Goal: Find specific page/section: Find specific page/section

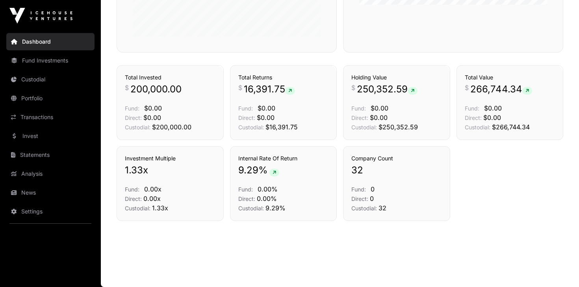
scroll to position [319, 0]
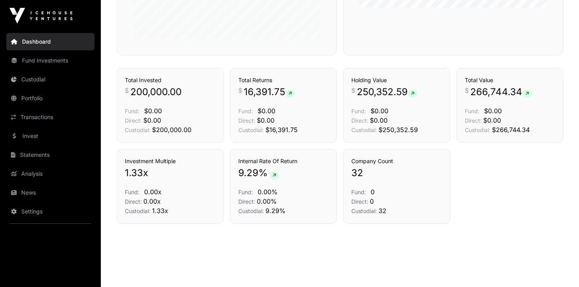
click at [24, 192] on link "News" at bounding box center [50, 192] width 88 height 17
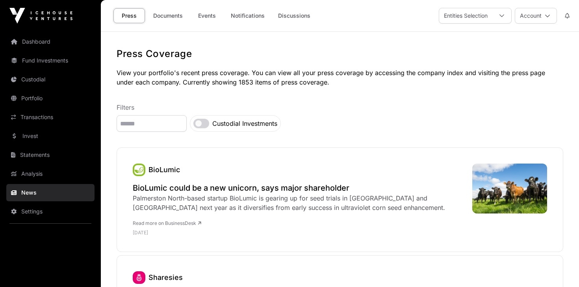
click at [29, 42] on link "Dashboard" at bounding box center [50, 41] width 88 height 17
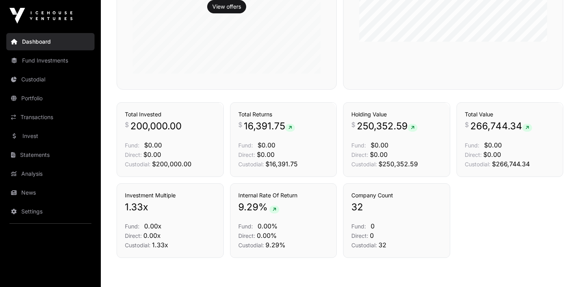
scroll to position [322, 0]
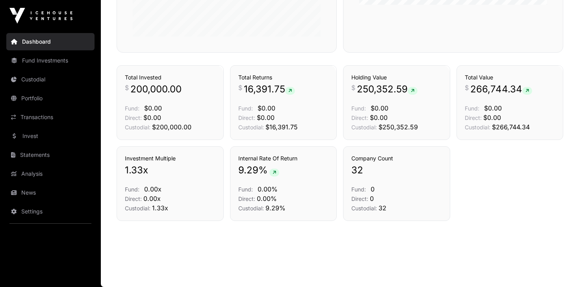
click at [30, 40] on link "Dashboard" at bounding box center [50, 41] width 88 height 17
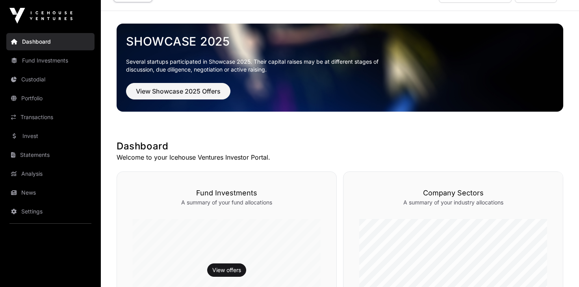
scroll to position [0, 0]
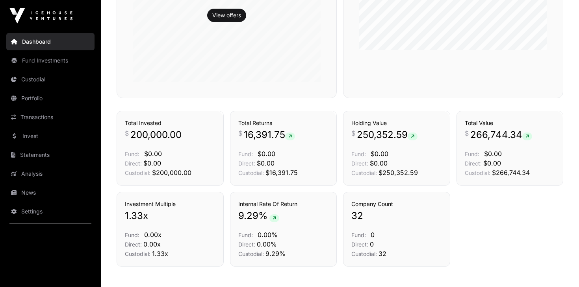
scroll to position [322, 0]
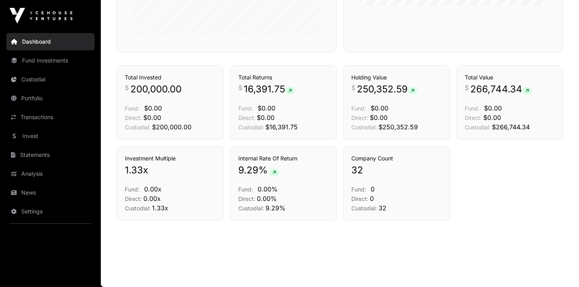
click at [291, 91] on icon at bounding box center [290, 91] width 4 height 5
click at [291, 65] on div "Transactions" at bounding box center [314, 54] width 54 height 24
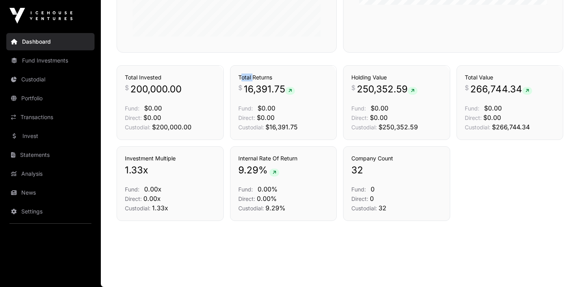
click at [291, 65] on div "Transactions" at bounding box center [314, 54] width 54 height 24
click at [306, 56] on link "Transactions" at bounding box center [312, 52] width 33 height 8
